Goal: Task Accomplishment & Management: Complete application form

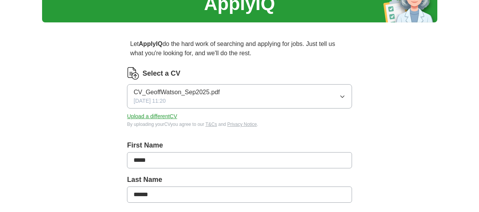
scroll to position [39, 0]
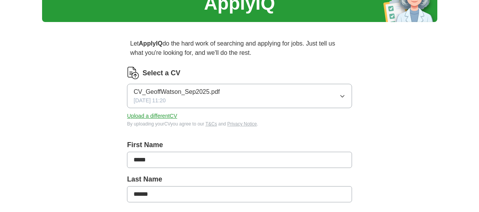
click at [341, 93] on icon "button" at bounding box center [342, 96] width 6 height 6
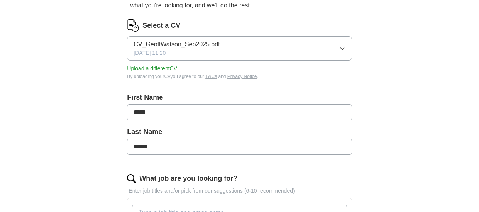
scroll to position [90, 0]
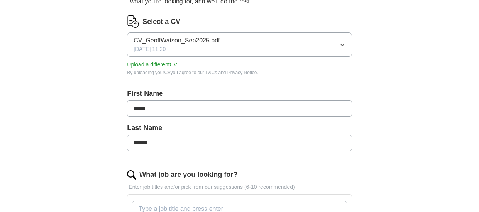
click at [167, 67] on button "Upload a different CV" at bounding box center [152, 65] width 50 height 8
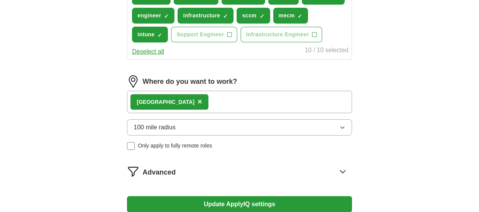
scroll to position [321, 0]
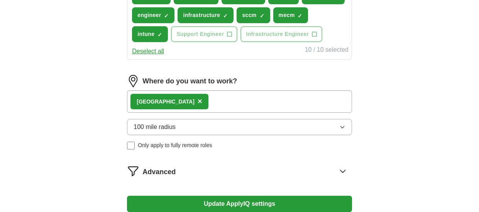
click at [345, 130] on button "100 mile radius" at bounding box center [239, 127] width 224 height 16
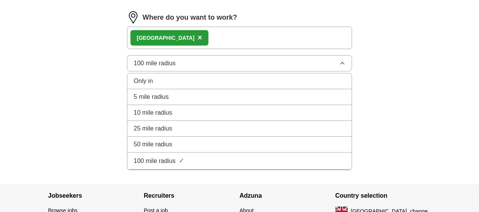
scroll to position [386, 0]
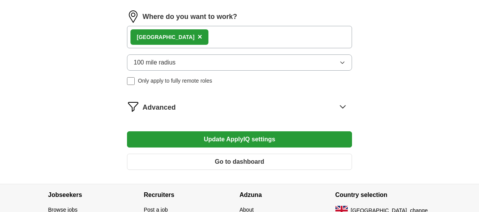
click at [165, 106] on span "Advanced" at bounding box center [158, 107] width 33 height 10
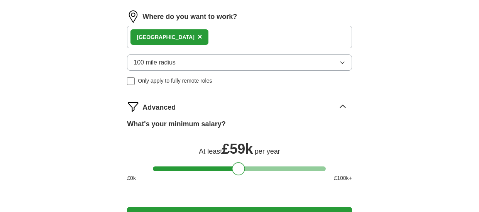
click at [239, 168] on div at bounding box center [238, 168] width 13 height 13
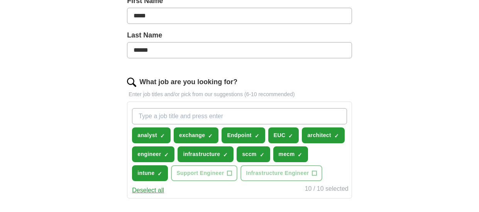
scroll to position [187, 0]
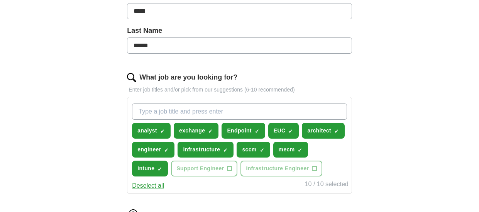
click at [315, 115] on input "What job are you looking for?" at bounding box center [239, 111] width 214 height 16
type input "consultant"
click at [381, 113] on div "Let ApplyIQ do the hard work of searching and applying for jobs. Just tell us w…" at bounding box center [239, 169] width 296 height 578
click at [323, 113] on input "consultant" at bounding box center [239, 111] width 214 height 16
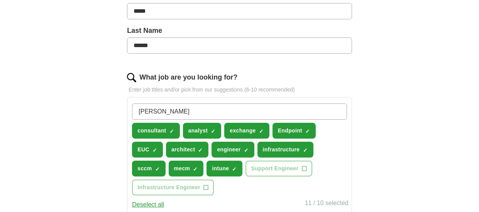
type input "infrastucture"
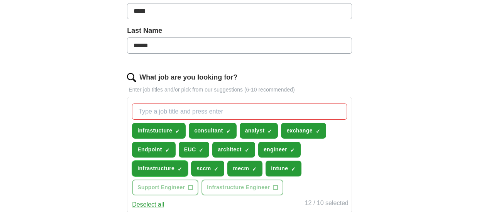
click at [0, 0] on span "×" at bounding box center [0, 0] width 0 height 0
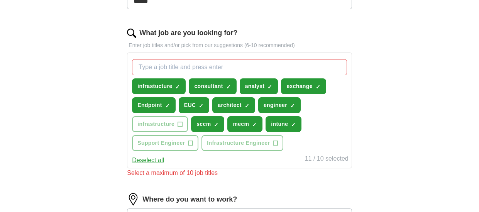
scroll to position [238, 0]
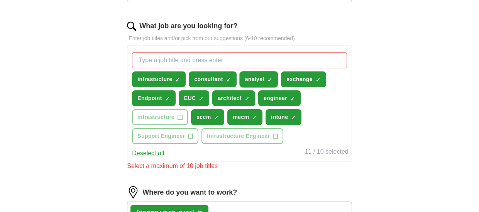
click at [0, 0] on span "×" at bounding box center [0, 0] width 0 height 0
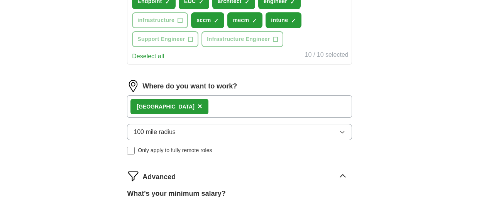
scroll to position [354, 0]
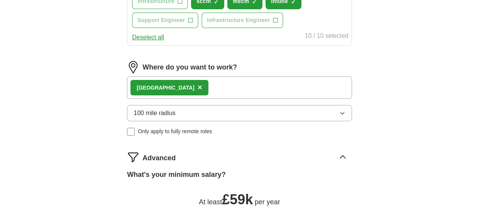
click at [197, 87] on span "×" at bounding box center [199, 87] width 5 height 8
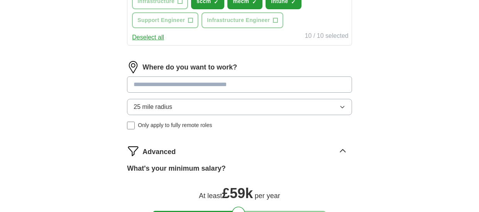
click at [186, 88] on input at bounding box center [239, 84] width 224 height 16
type input "**"
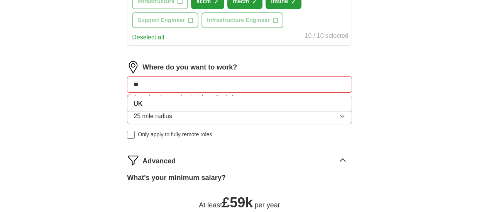
click at [342, 117] on icon "button" at bounding box center [341, 116] width 3 height 2
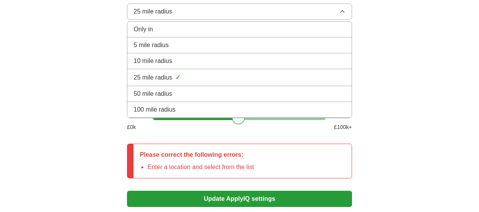
scroll to position [483, 0]
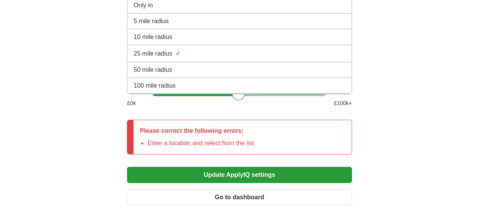
click at [294, 87] on div "100 mile radius" at bounding box center [238, 85] width 211 height 9
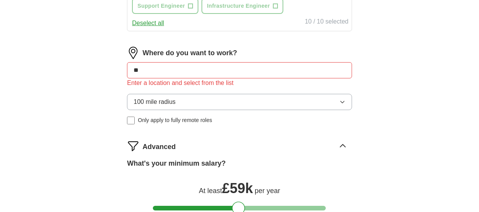
scroll to position [367, 0]
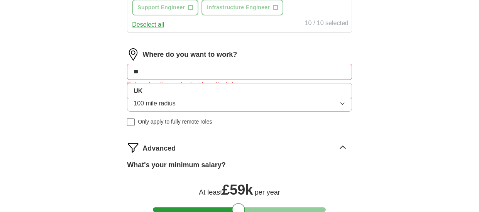
click at [211, 70] on input "**" at bounding box center [239, 72] width 224 height 16
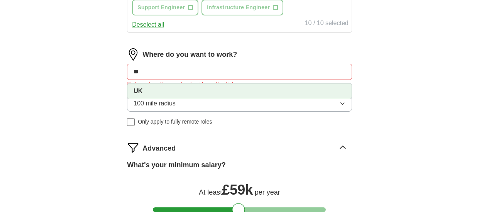
click at [137, 86] on li "UK" at bounding box center [239, 90] width 224 height 15
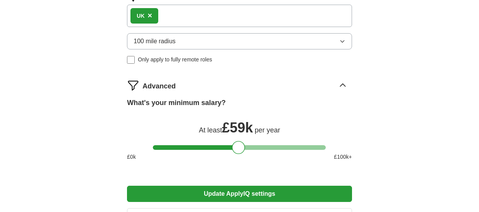
scroll to position [444, 0]
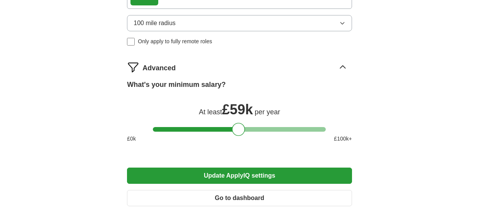
drag, startPoint x: 225, startPoint y: 176, endPoint x: 238, endPoint y: 137, distance: 40.7
click at [239, 132] on div at bounding box center [238, 129] width 13 height 13
drag, startPoint x: 237, startPoint y: 176, endPoint x: 231, endPoint y: 148, distance: 28.3
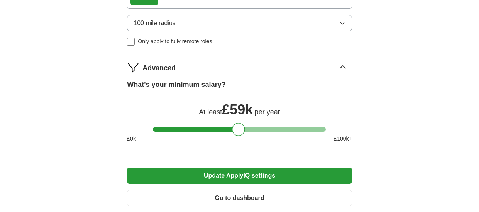
click at [235, 174] on button "Update ApplyIQ settings" at bounding box center [239, 175] width 224 height 16
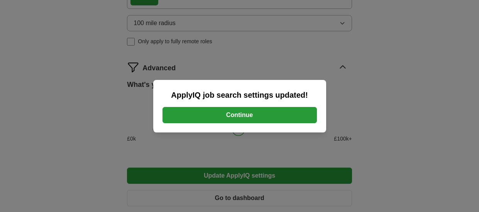
click at [248, 116] on button "Continue" at bounding box center [239, 115] width 154 height 16
